Goal: Task Accomplishment & Management: Use online tool/utility

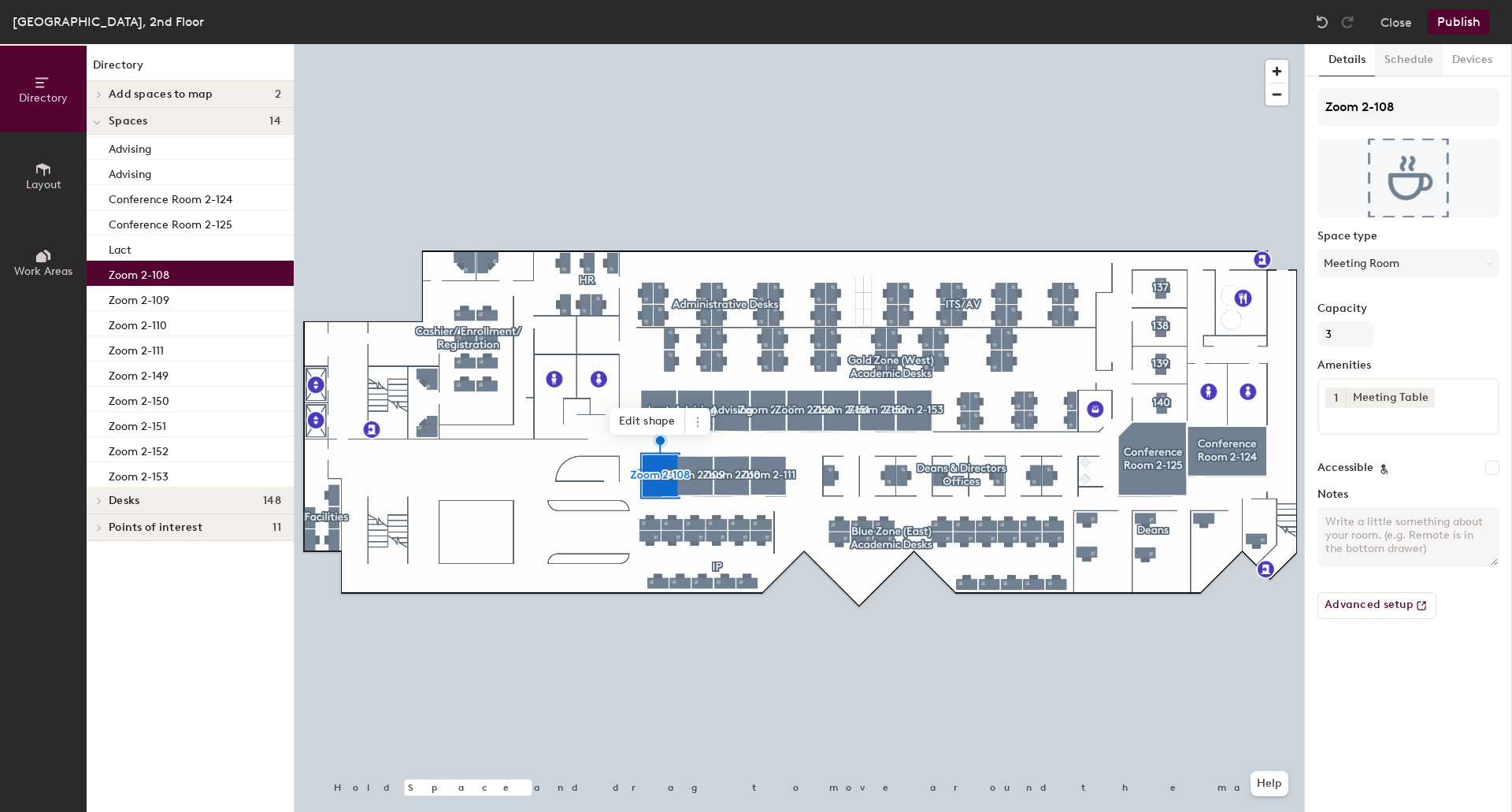
click at [1414, 66] on button "Schedule" at bounding box center [1410, 60] width 68 height 32
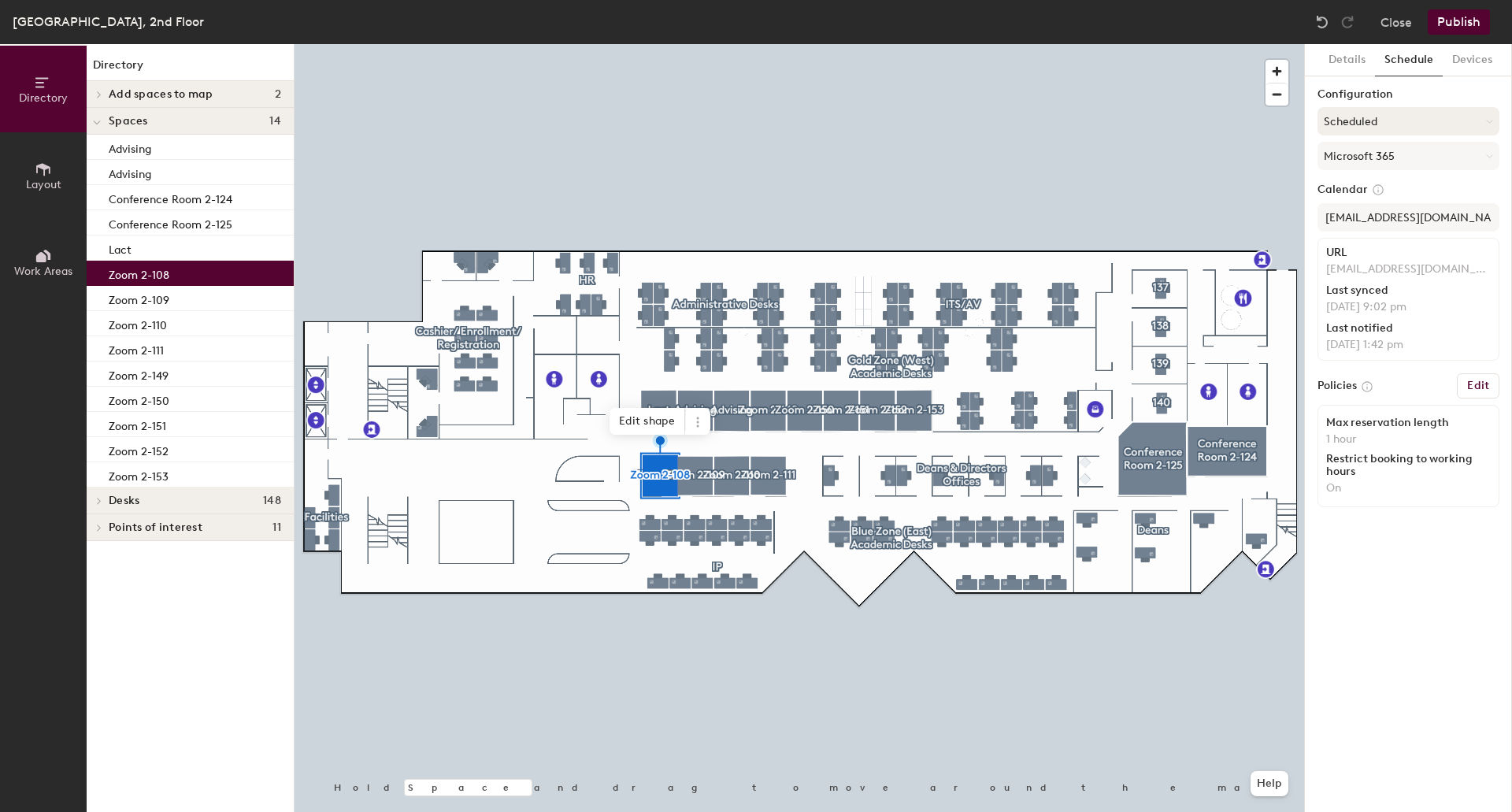
click at [1473, 119] on button "Scheduled" at bounding box center [1410, 121] width 182 height 28
click at [1454, 154] on div "On-demand" at bounding box center [1409, 160] width 181 height 23
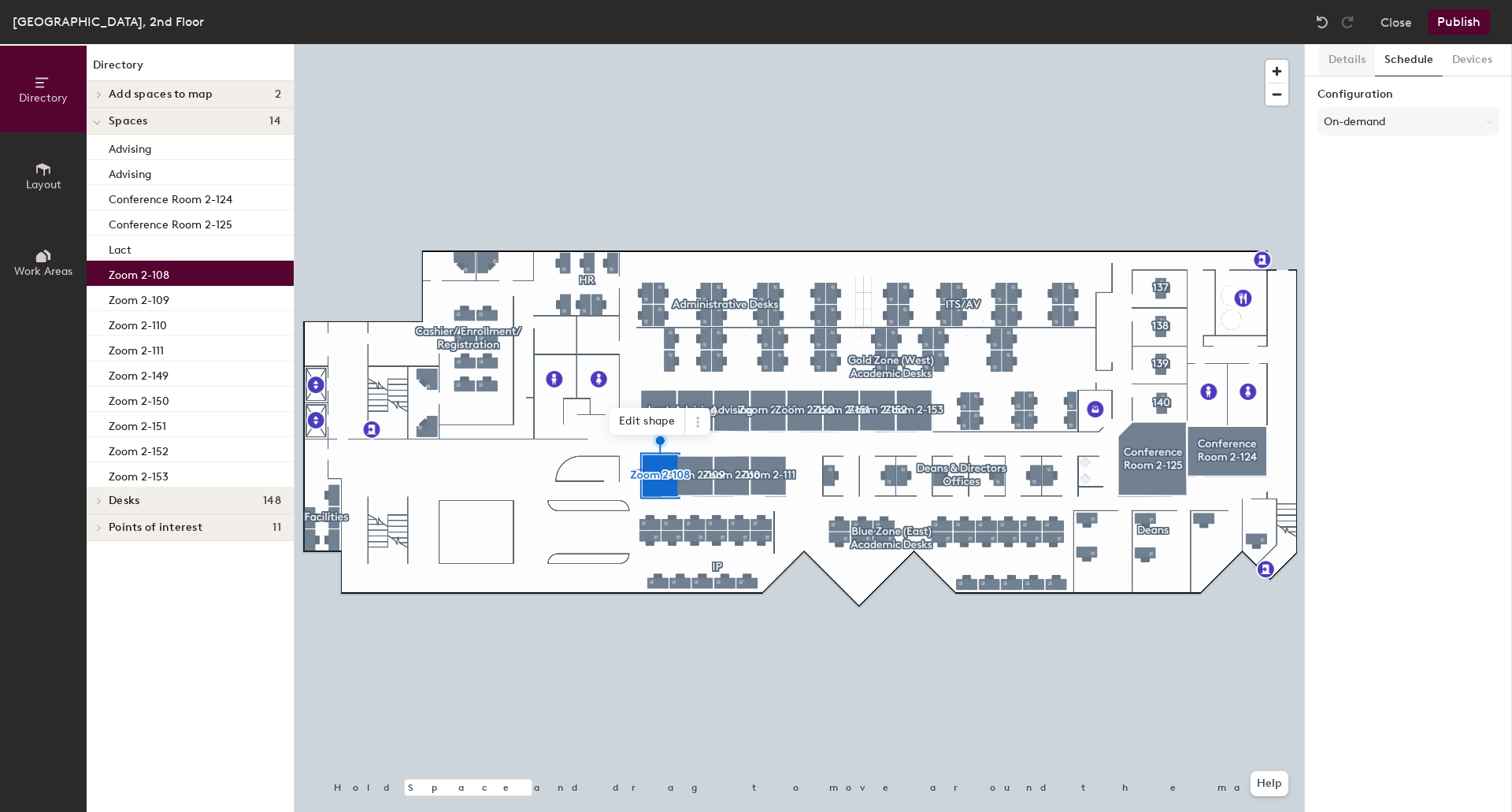
click at [1348, 56] on button "Details" at bounding box center [1347, 60] width 55 height 32
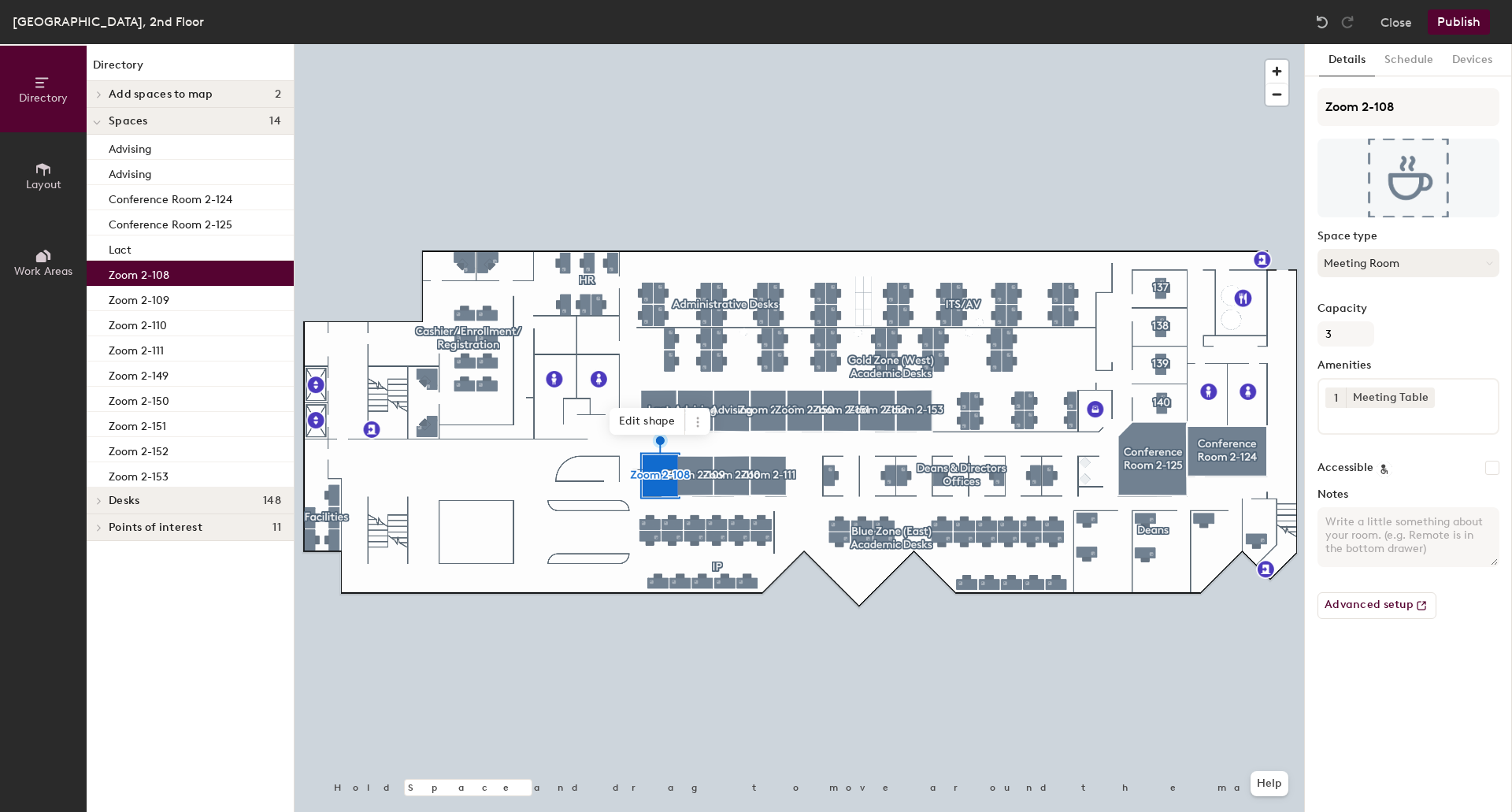
click at [1404, 259] on button "Meeting Room" at bounding box center [1410, 263] width 182 height 28
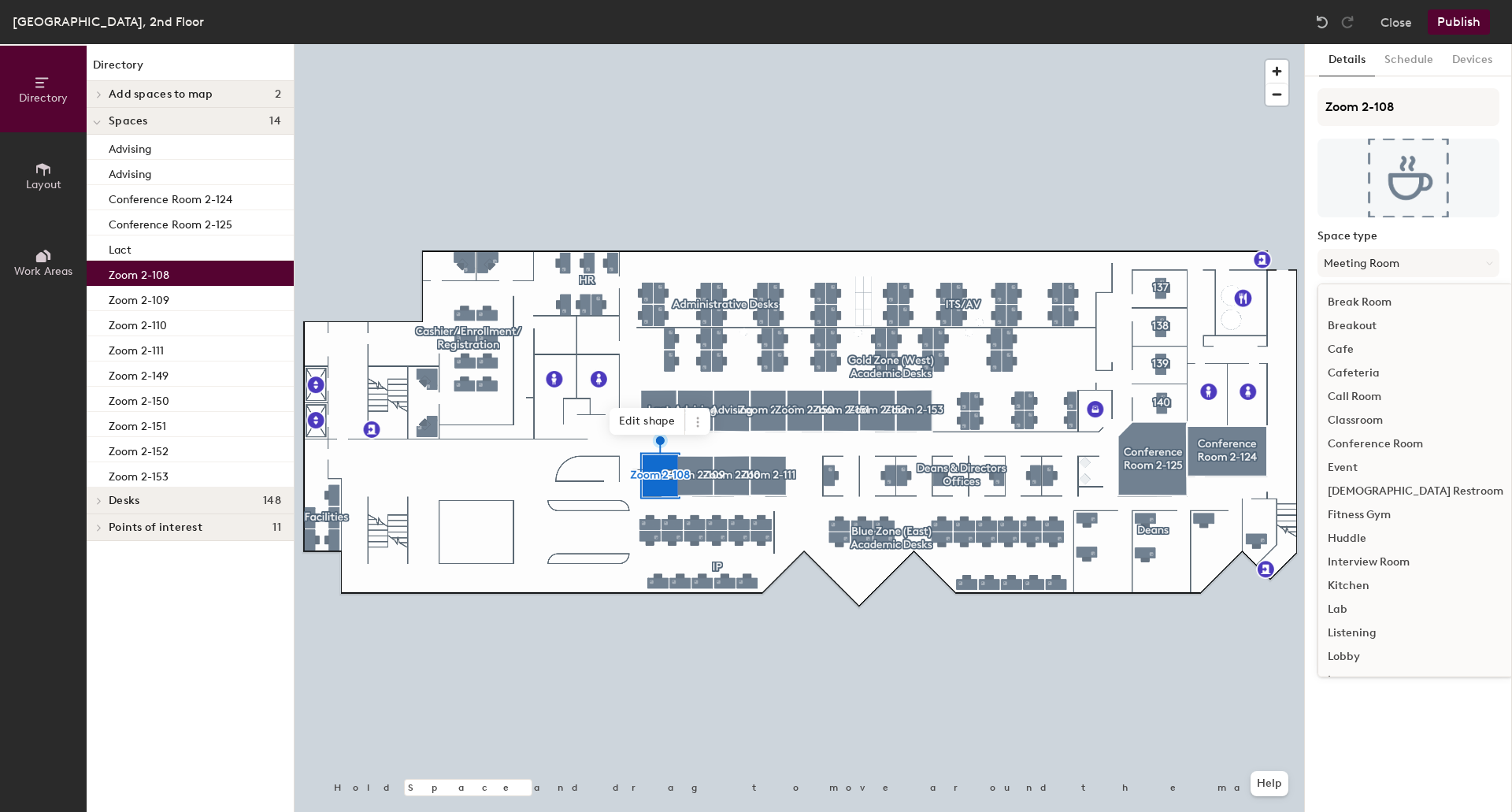
scroll to position [352, 0]
click at [1372, 447] on div "Office" at bounding box center [1415, 445] width 195 height 23
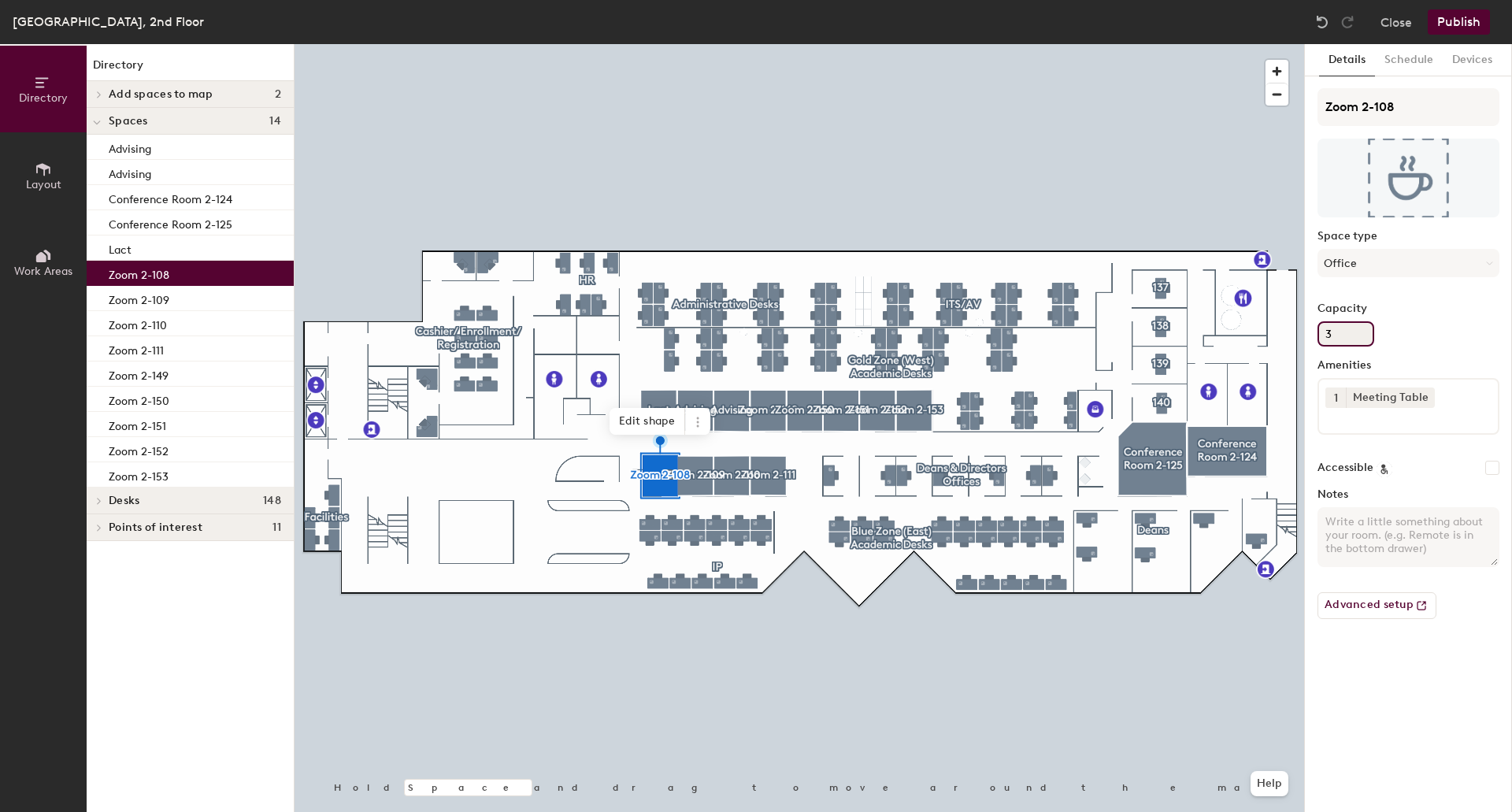
click at [1362, 334] on input "3" at bounding box center [1347, 334] width 56 height 25
click at [1349, 337] on input "Capacity" at bounding box center [1347, 334] width 56 height 25
type input "1"
click at [1420, 49] on button "Schedule" at bounding box center [1410, 60] width 68 height 32
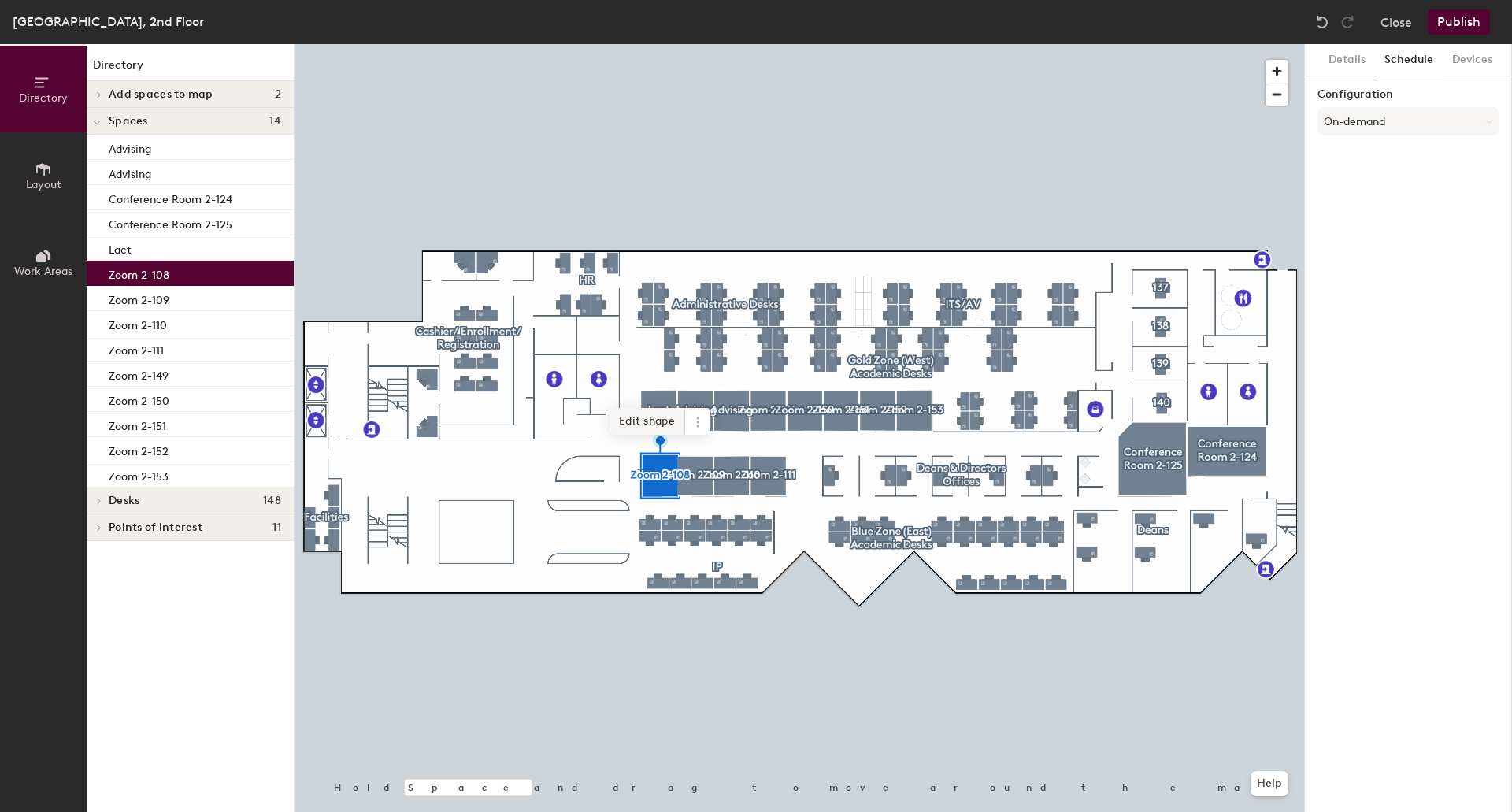
click at [663, 419] on span "Edit shape" at bounding box center [647, 421] width 75 height 26
click at [685, 437] on span "Done" at bounding box center [690, 433] width 46 height 26
click at [1350, 62] on button "Details" at bounding box center [1347, 60] width 55 height 32
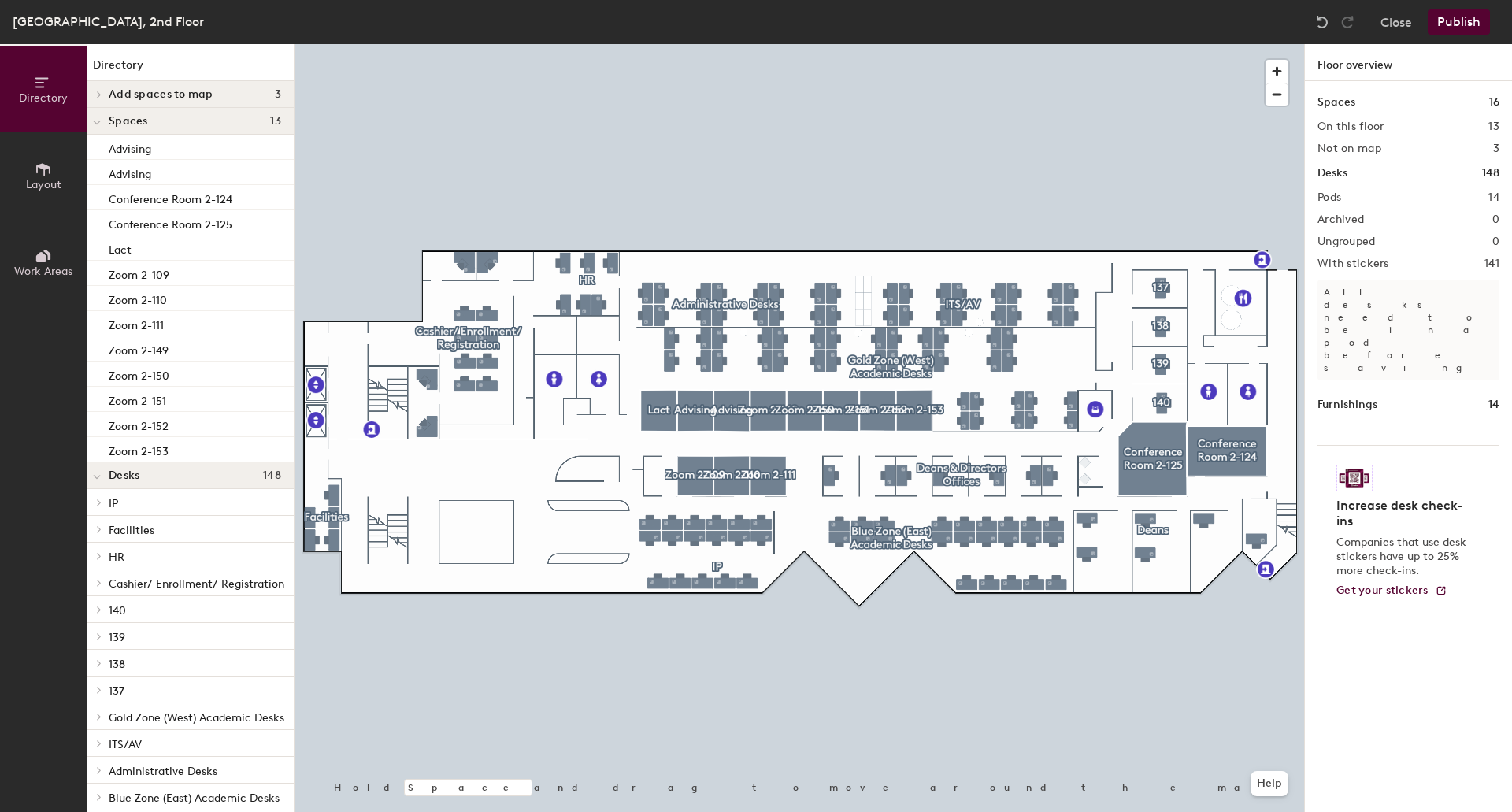
click at [176, 97] on span "Add spaces to map" at bounding box center [161, 94] width 104 height 12
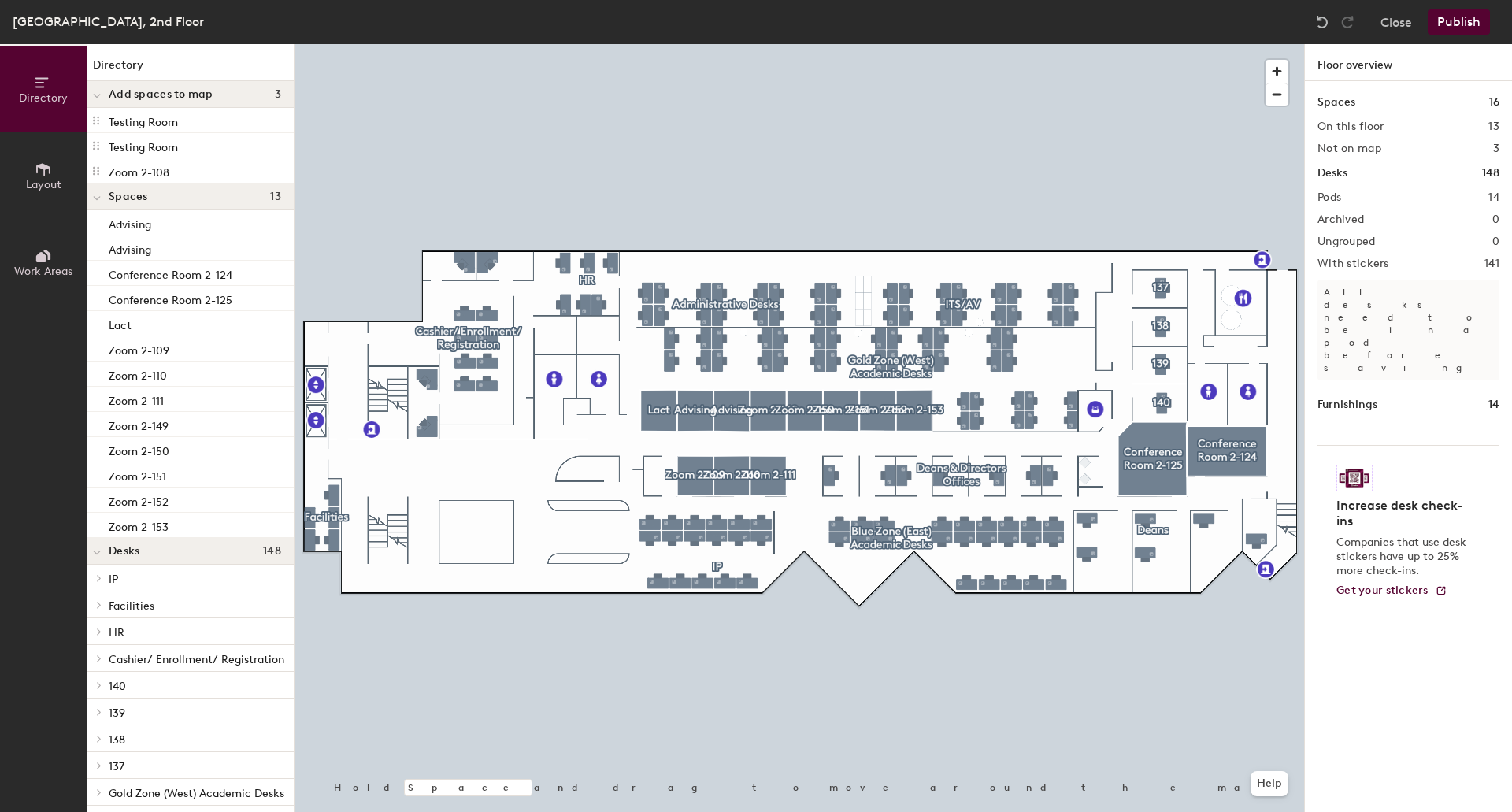
click at [17, 179] on button "Layout" at bounding box center [43, 176] width 87 height 86
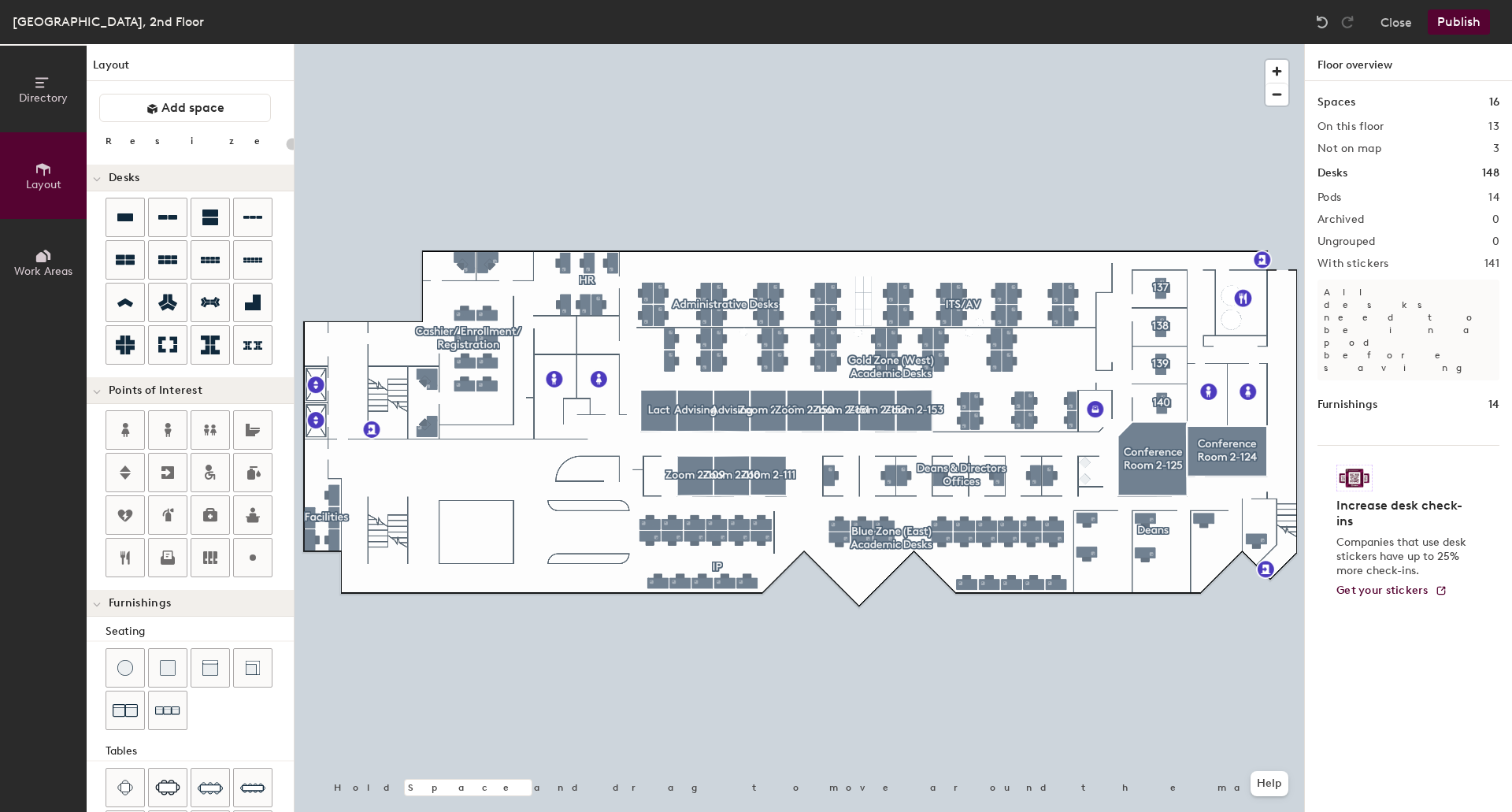
click at [655, 476] on div "Directory Layout Work Areas Layout Add space Resize Desks Points of Interest Fu…" at bounding box center [756, 428] width 1512 height 768
type input "140"
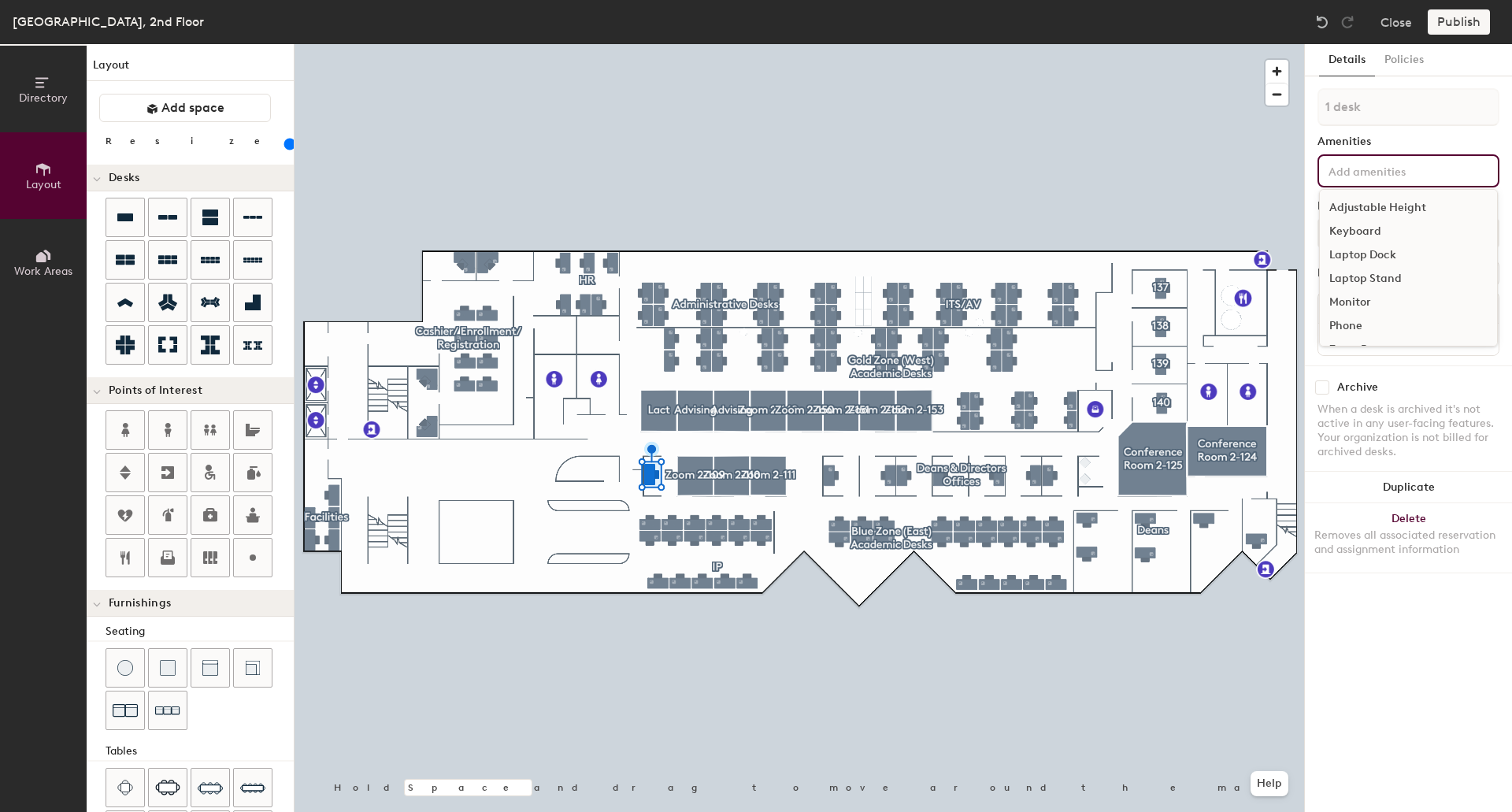
click at [1381, 169] on input at bounding box center [1396, 170] width 142 height 19
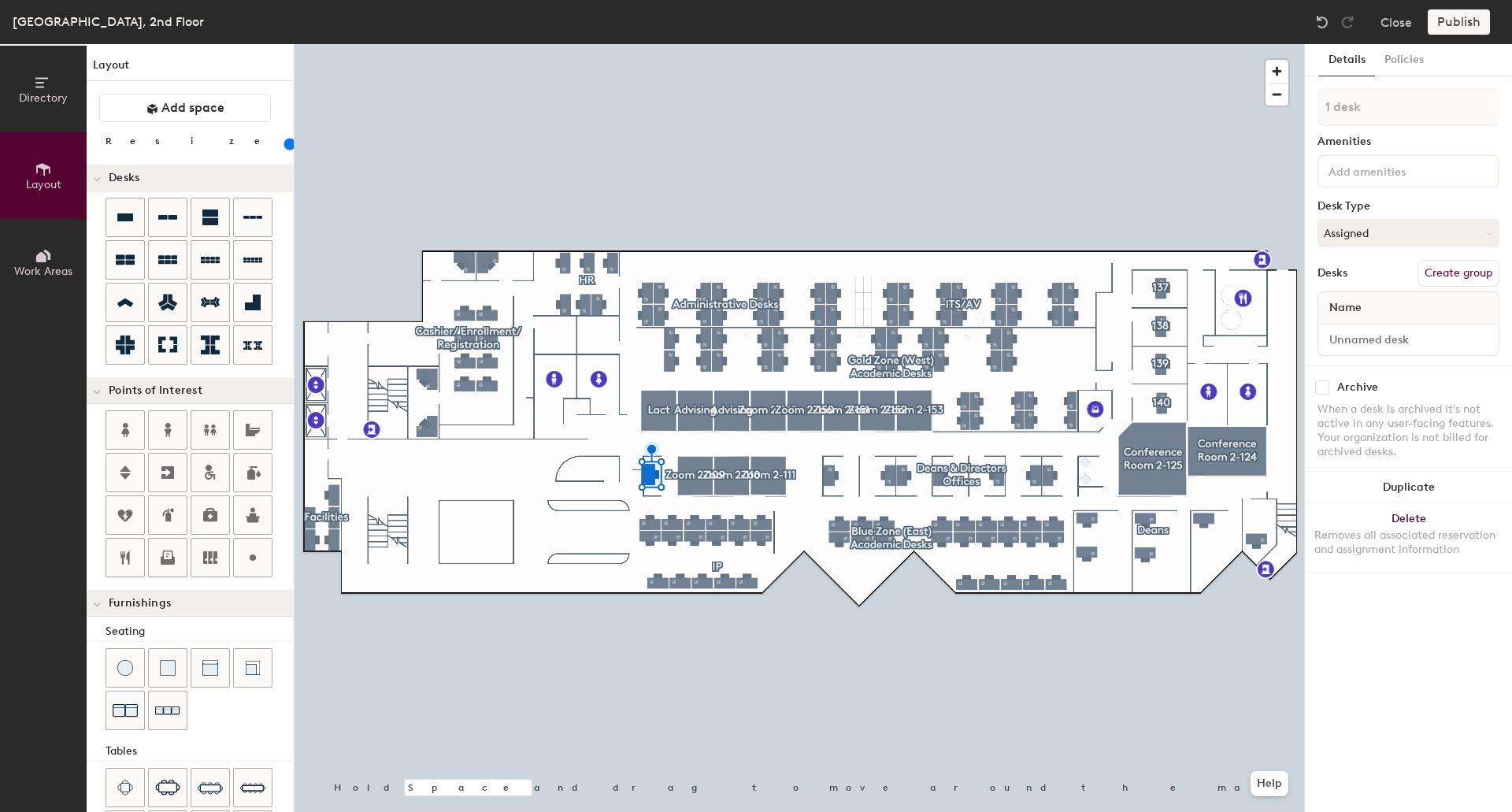
click at [1401, 610] on div "Details Policies 1 desk Amenities Desk Type Assigned Desks Create group Name Ar…" at bounding box center [1409, 428] width 207 height 768
click at [1391, 335] on input at bounding box center [1409, 338] width 174 height 22
type input "2-108"
click at [1454, 621] on div "Details Policies 1 desk Amenities Desk Type Assigned Desks Create group Name 2-…" at bounding box center [1409, 428] width 207 height 768
click at [1429, 239] on button "Assigned" at bounding box center [1410, 233] width 182 height 28
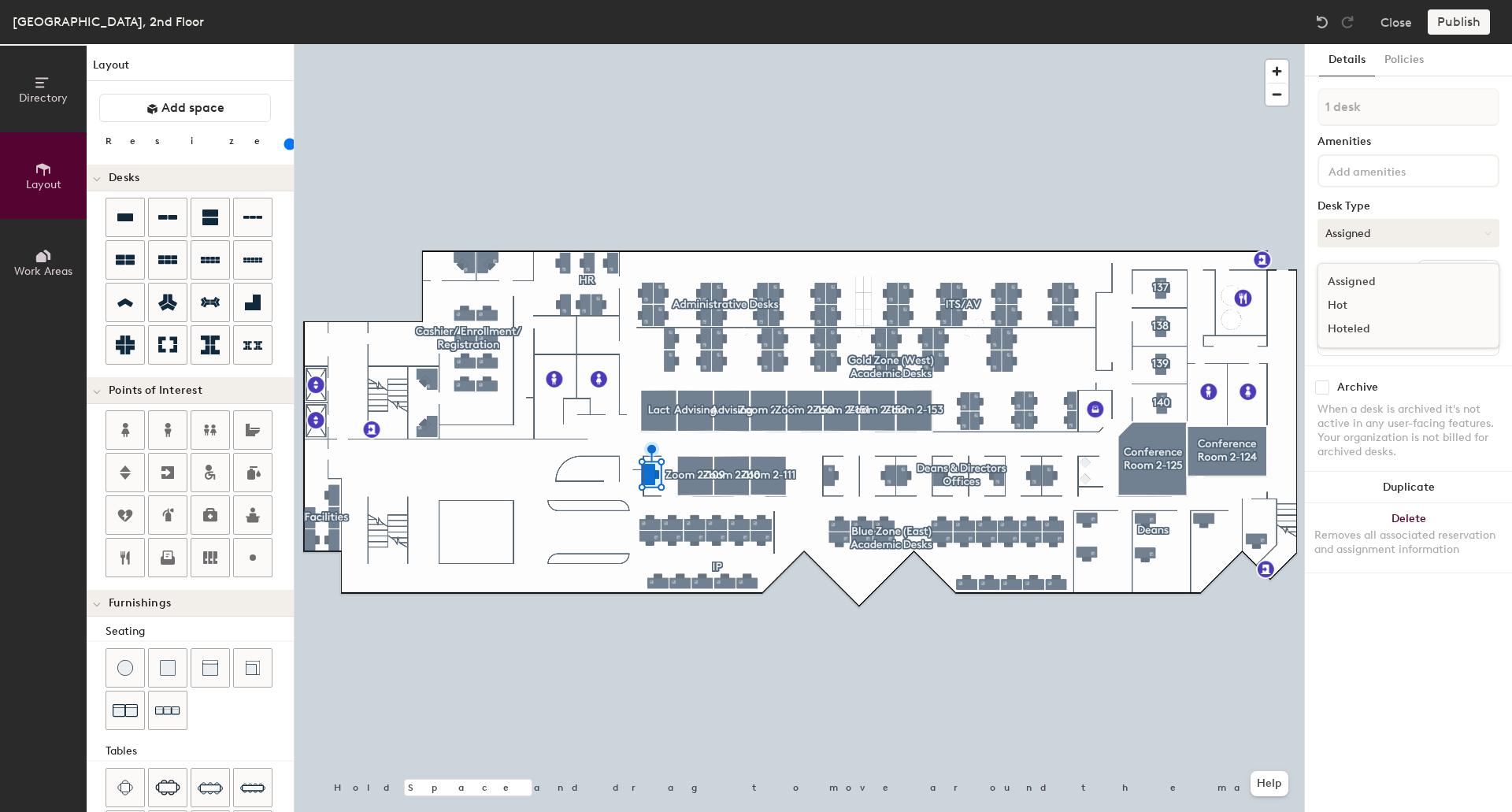
click at [1429, 239] on button "Assigned" at bounding box center [1410, 233] width 182 height 28
click at [1425, 151] on div "1 desk Amenities Desk Type Assigned Desks Create group Name 2-108" at bounding box center [1410, 226] width 182 height 277
click at [1417, 172] on input at bounding box center [1396, 170] width 142 height 19
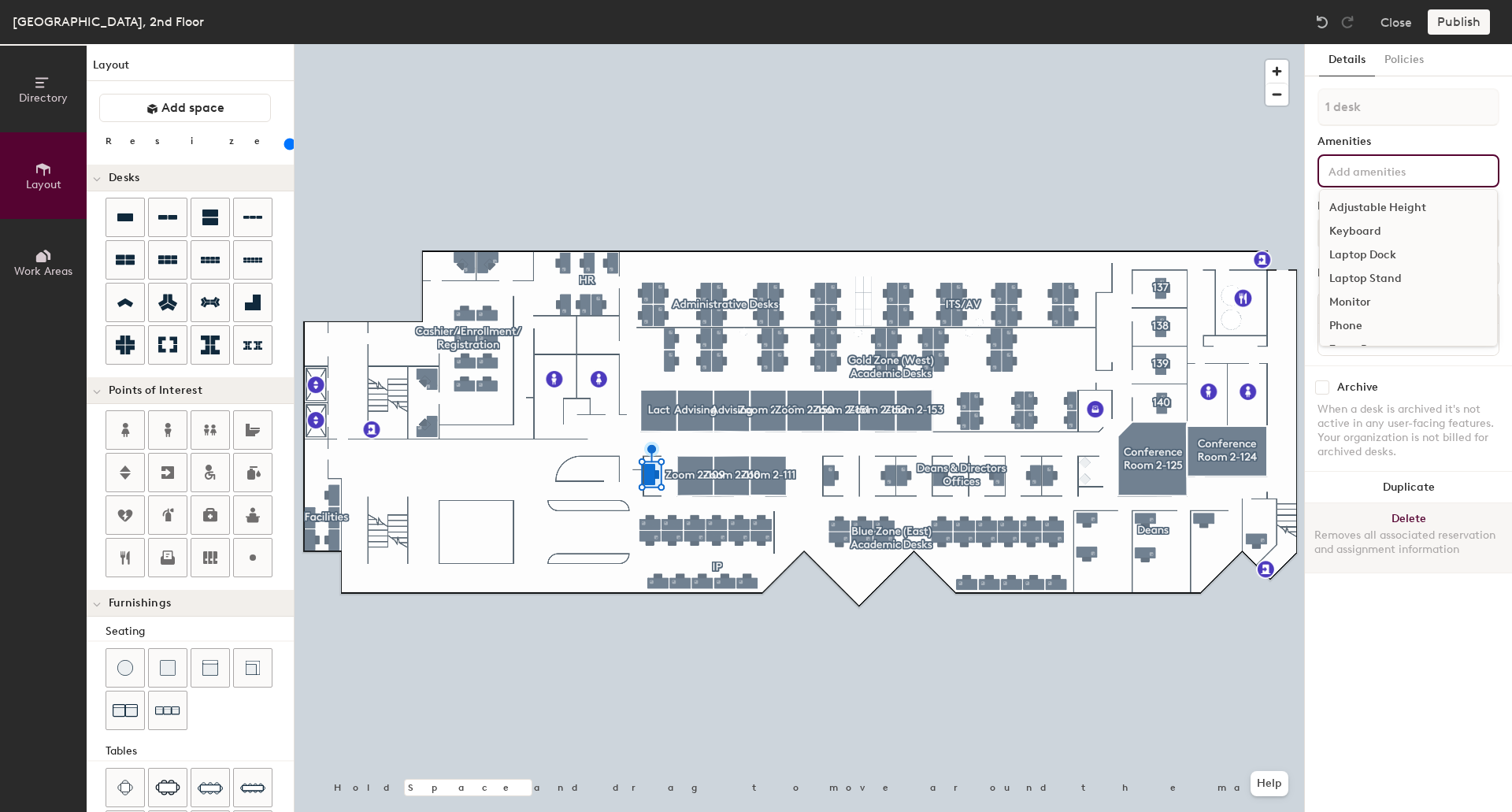
click at [1407, 566] on button "Delete Removes all associated reservation and assignment information" at bounding box center [1409, 538] width 207 height 70
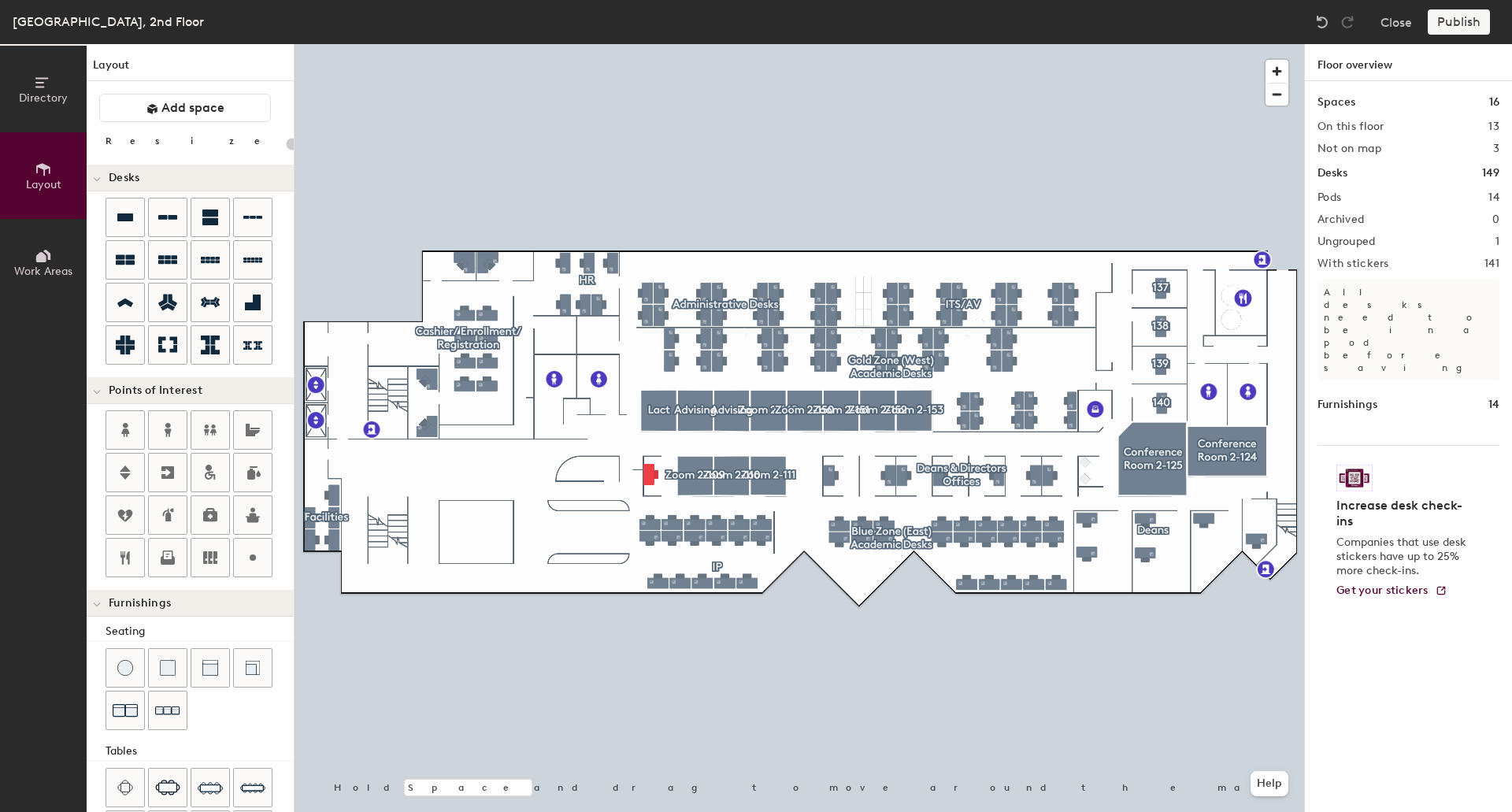
type input "140"
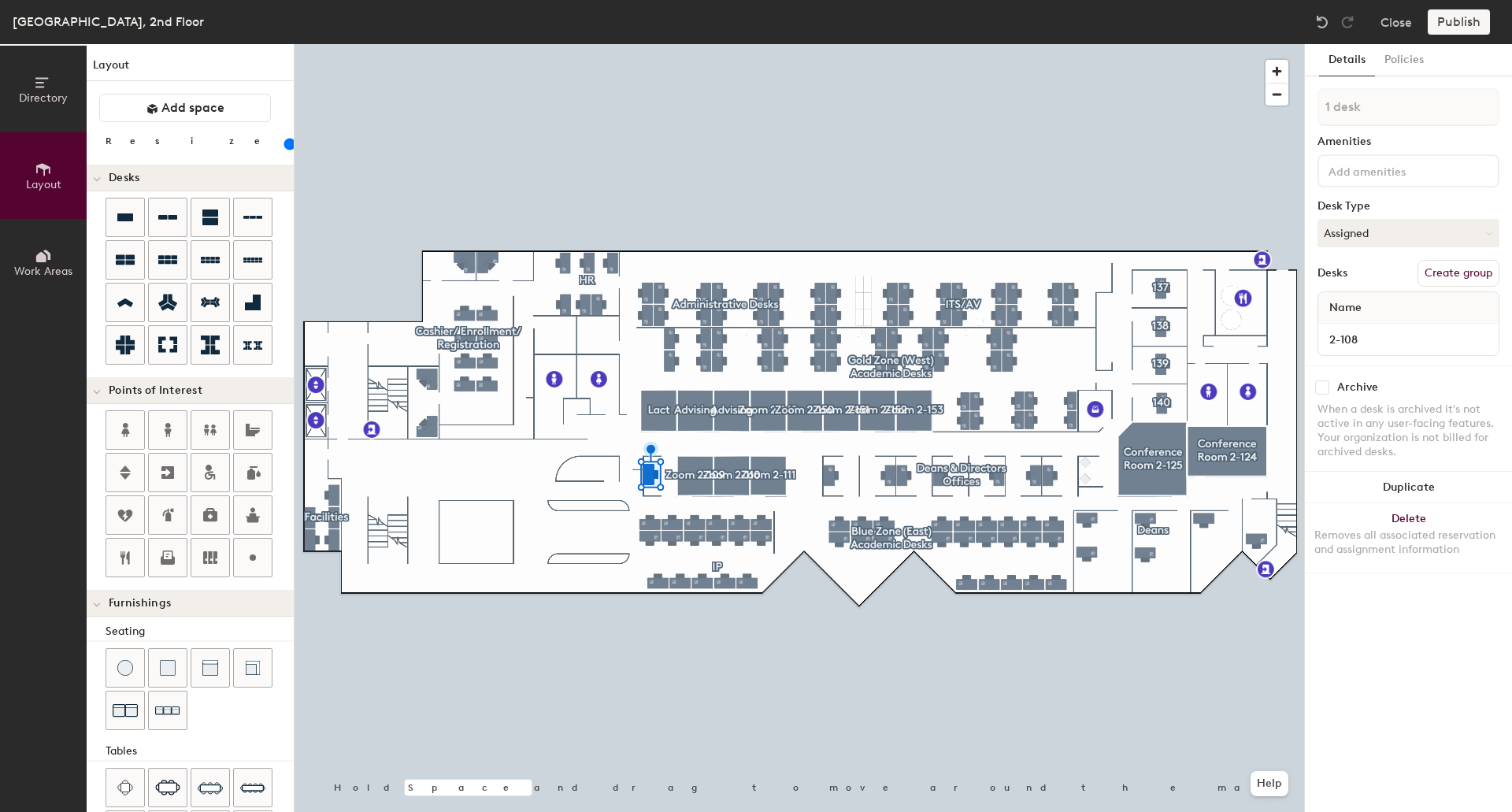
click at [1469, 279] on button "Create group" at bounding box center [1458, 273] width 82 height 26
click at [1237, 102] on div "Directory Layout Work Areas Layout Add space Resize Desks Points of Interest Fu…" at bounding box center [756, 428] width 1512 height 768
type input "2-108"
click at [1387, 631] on div "Details Policies 2-108 Amenities Desk Type Assigned Desks Ungroup Name 2-108 Ar…" at bounding box center [1409, 428] width 207 height 768
click at [1410, 62] on button "Policies" at bounding box center [1405, 60] width 58 height 32
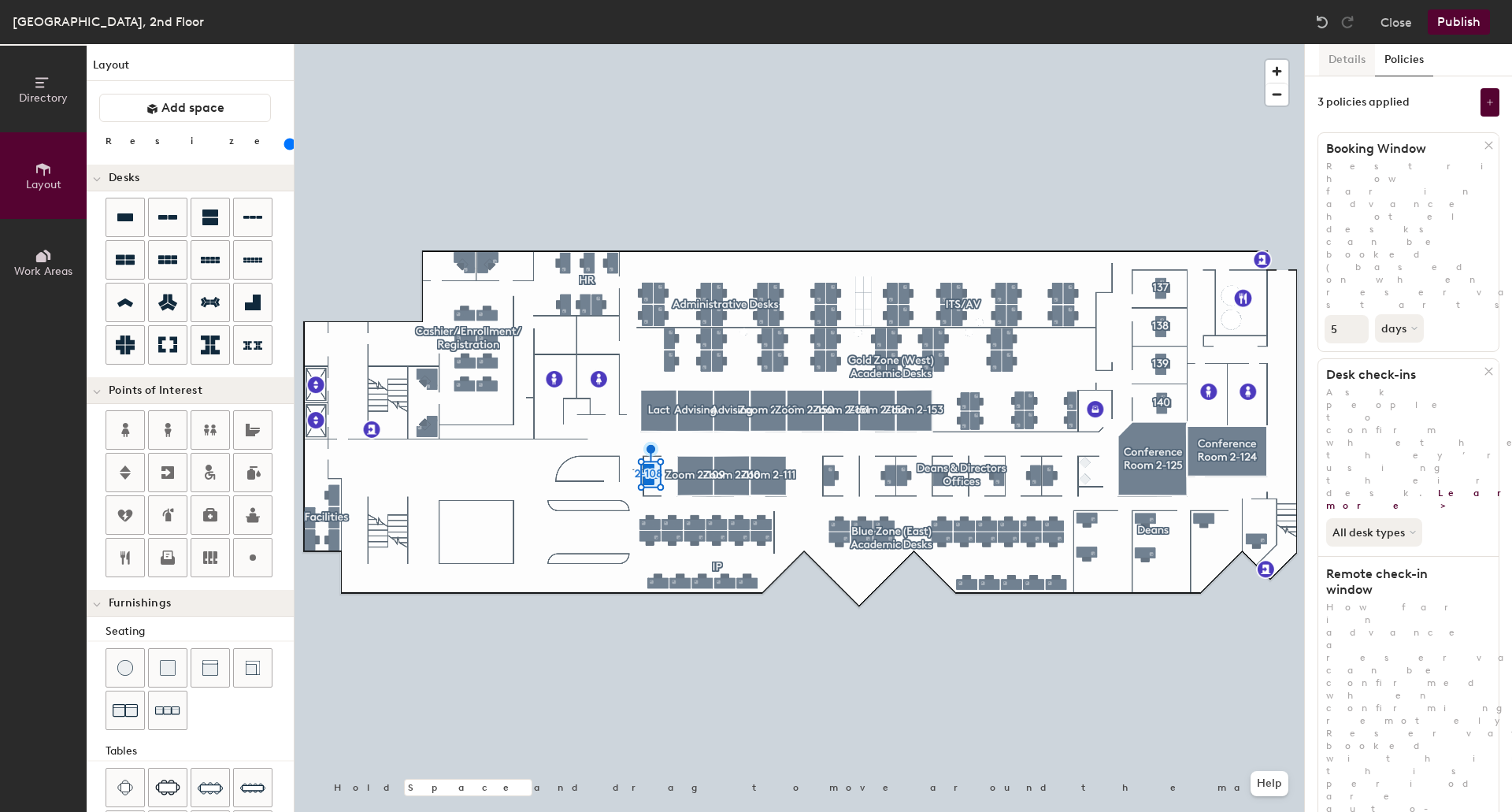
click at [1354, 57] on button "Details" at bounding box center [1347, 60] width 55 height 32
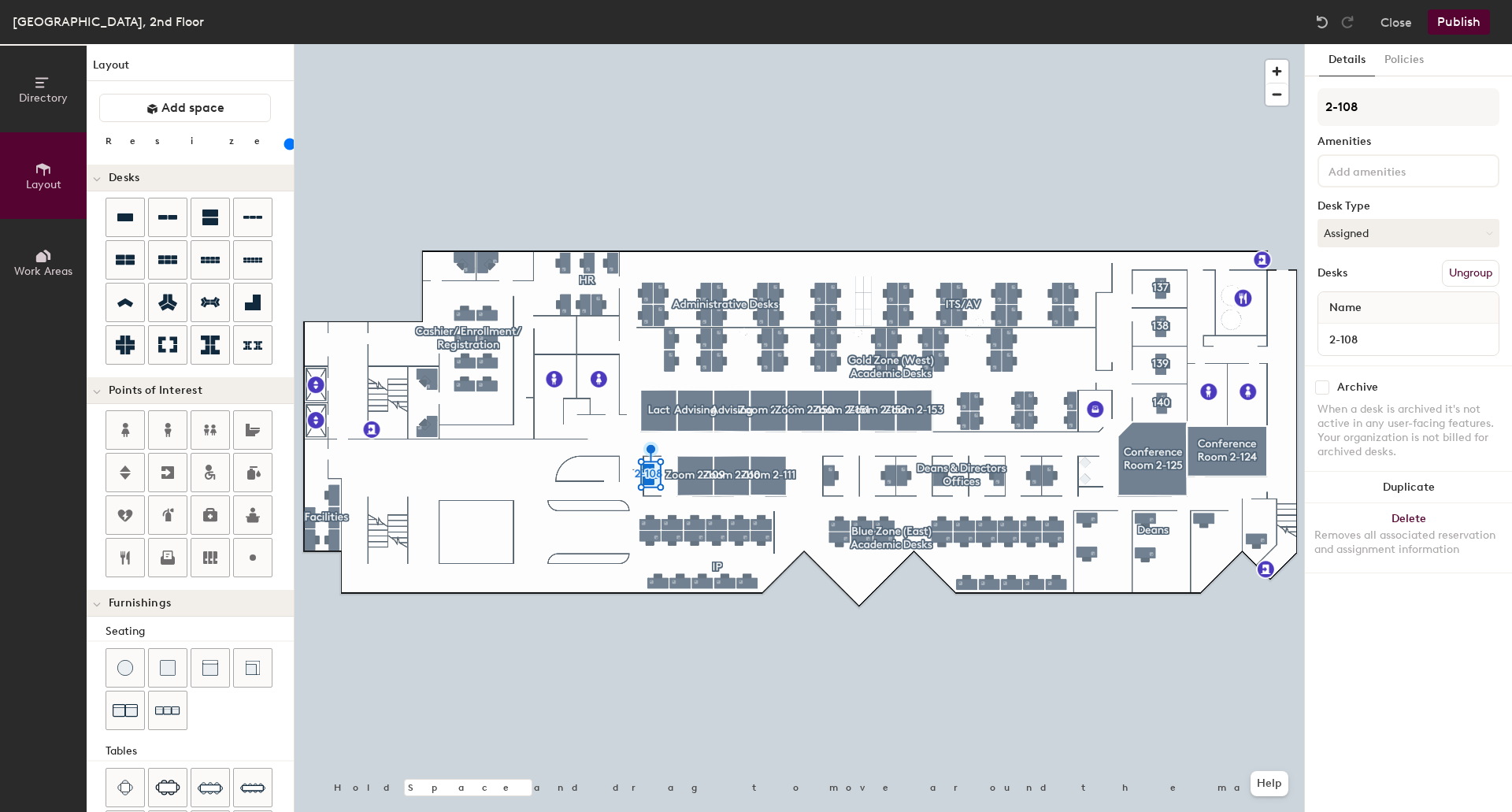
click at [1464, 20] on button "Publish" at bounding box center [1459, 22] width 62 height 25
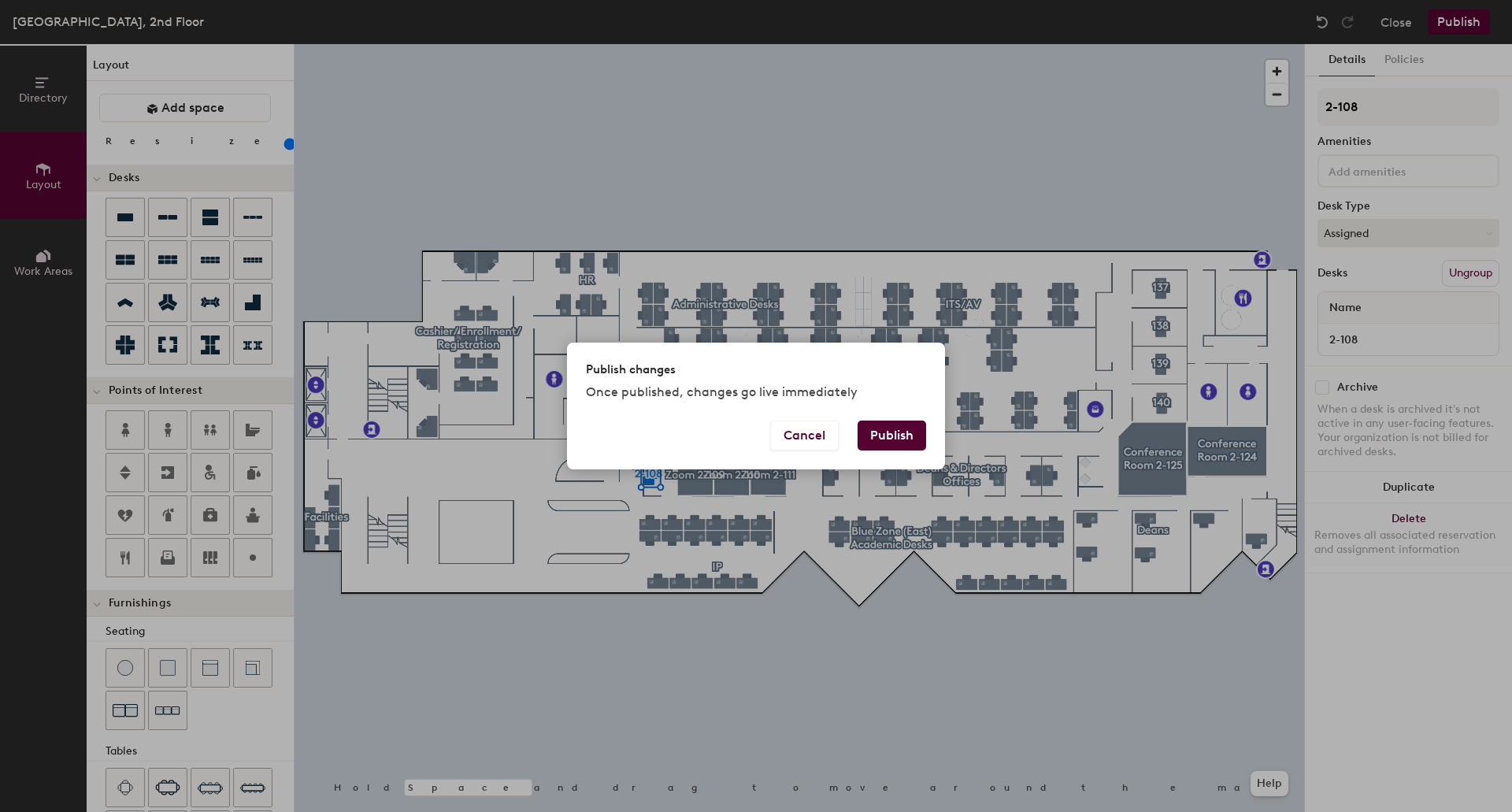
click at [884, 437] on button "Publish" at bounding box center [891, 435] width 69 height 30
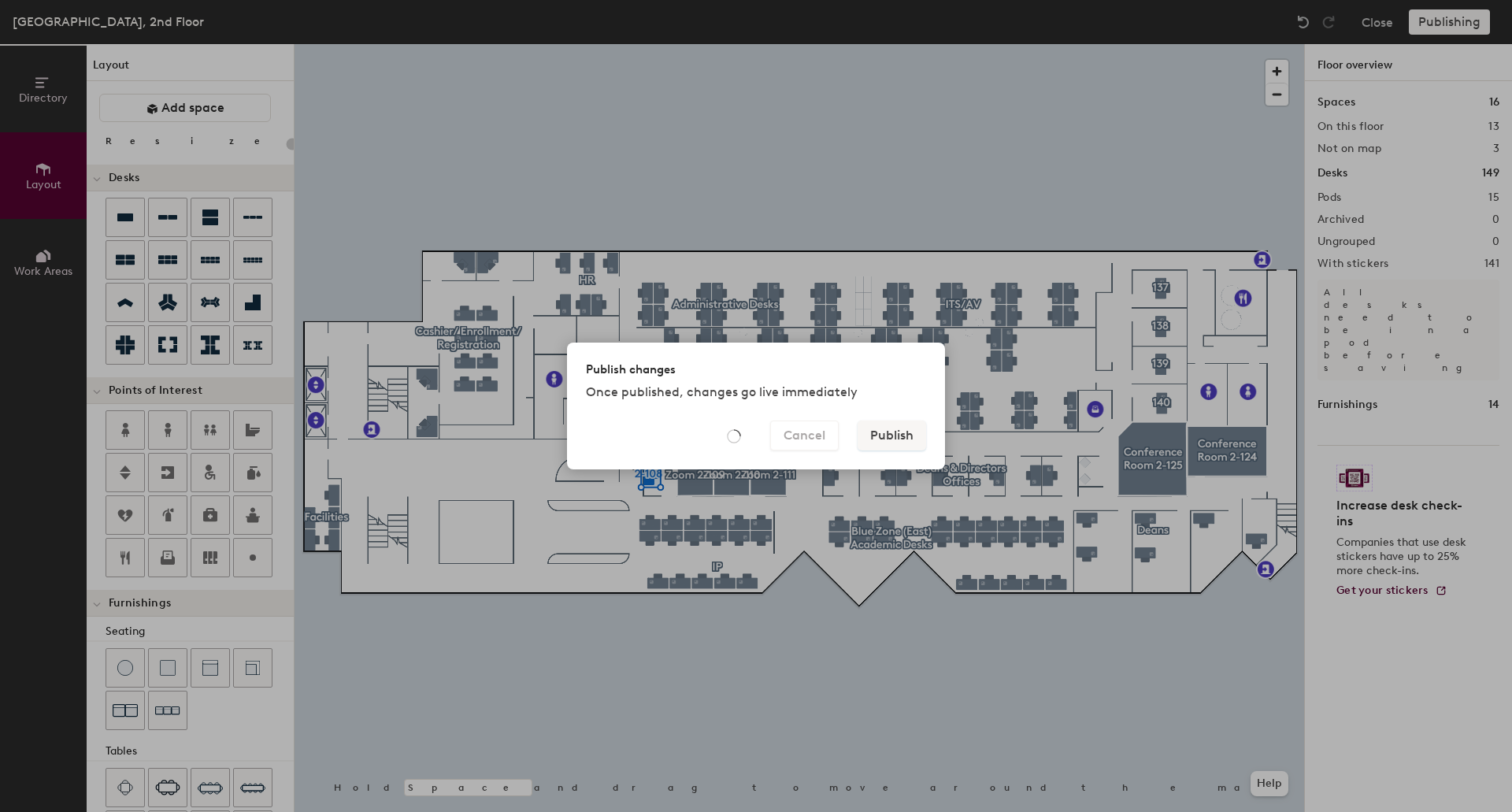
type input "20"
